Goal: Task Accomplishment & Management: Manage account settings

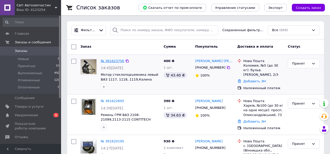
click at [115, 62] on link "№ 361623756" at bounding box center [112, 61] width 23 height 4
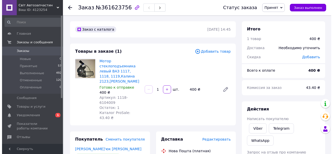
scroll to position [34, 0]
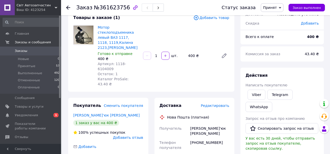
click at [222, 104] on span "Редактировать" at bounding box center [214, 106] width 28 height 4
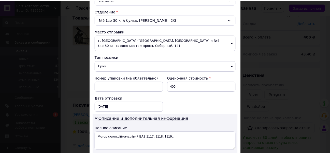
scroll to position [295, 0]
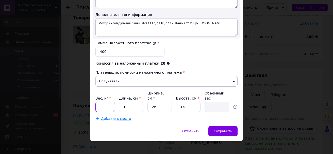
click at [108, 106] on input "1" at bounding box center [106, 107] width 20 height 10
type input "0.5"
click at [160, 102] on input "26" at bounding box center [160, 107] width 24 height 10
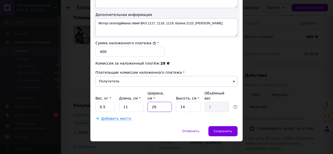
type input "1"
type input "0.1"
type input "10"
type input "0.39"
type input "100"
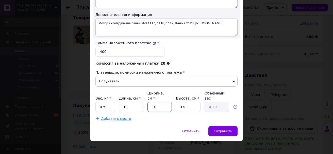
type input "3.85"
type input "1000"
type input "38.5"
type input "100"
type input "3.85"
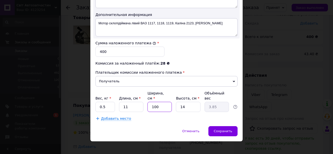
type input "10"
type input "0.39"
type input "10"
click at [222, 127] on div "Сохранить" at bounding box center [223, 132] width 29 height 10
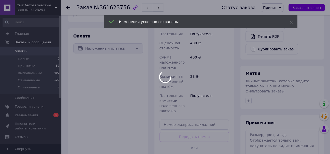
scroll to position [220, 0]
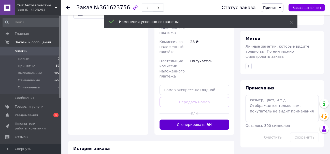
click at [207, 120] on button "Сгенерировать ЭН" at bounding box center [194, 125] width 70 height 10
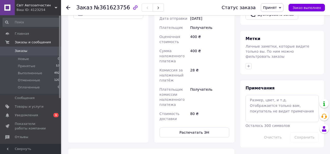
click at [32, 117] on span "Уведомления" at bounding box center [26, 115] width 23 height 5
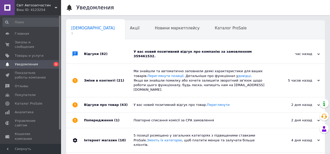
click at [187, 53] on div "У вас новий позитивний відгук про компанію за замовленням 359461532." at bounding box center [200, 54] width 135 height 9
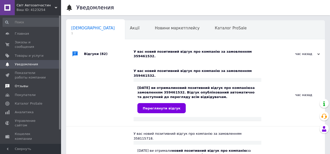
click at [35, 84] on span "Отзывы" at bounding box center [31, 86] width 32 height 5
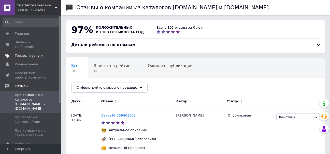
click at [33, 52] on link "Товары и услуги" at bounding box center [31, 56] width 63 height 9
